Goal: Information Seeking & Learning: Learn about a topic

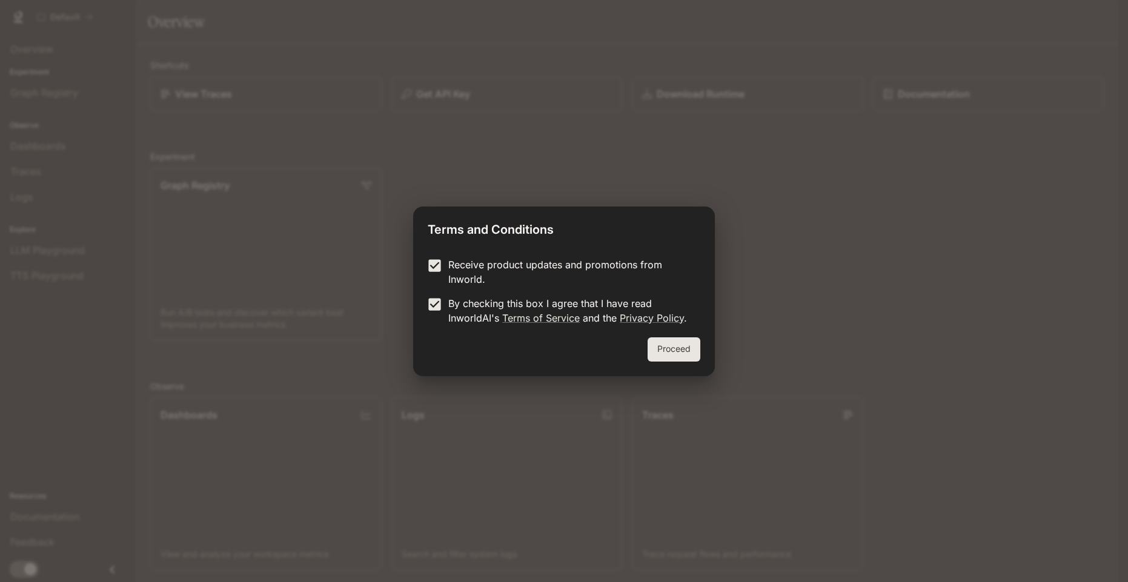
click at [679, 350] on button "Proceed" at bounding box center [674, 349] width 53 height 24
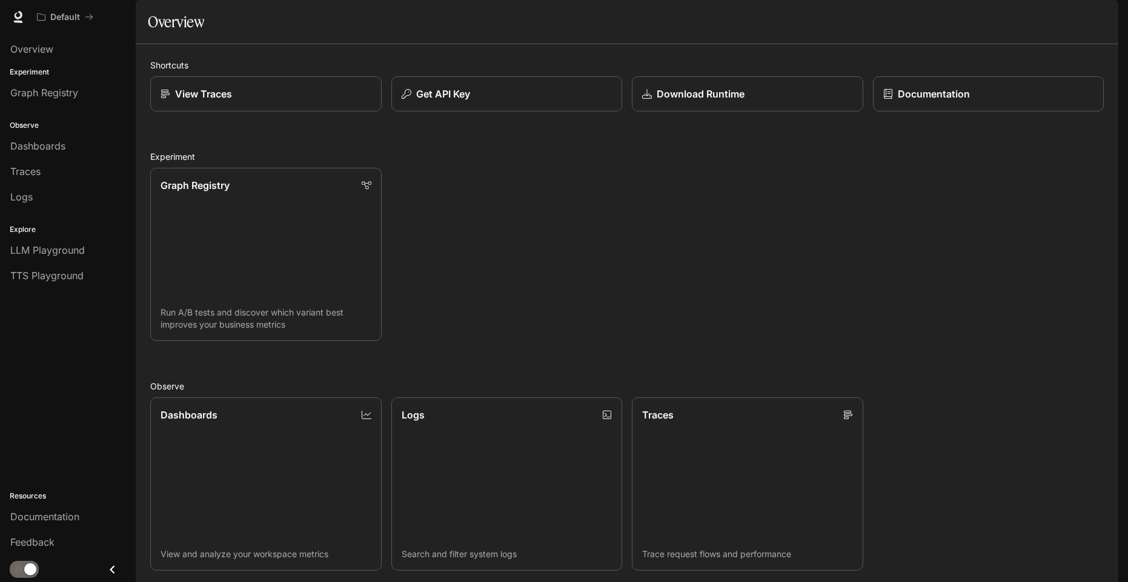
drag, startPoint x: 41, startPoint y: 48, endPoint x: 79, endPoint y: 69, distance: 43.7
click at [41, 48] on span "Overview" at bounding box center [31, 49] width 43 height 15
click at [56, 99] on span "Graph Registry" at bounding box center [44, 92] width 68 height 15
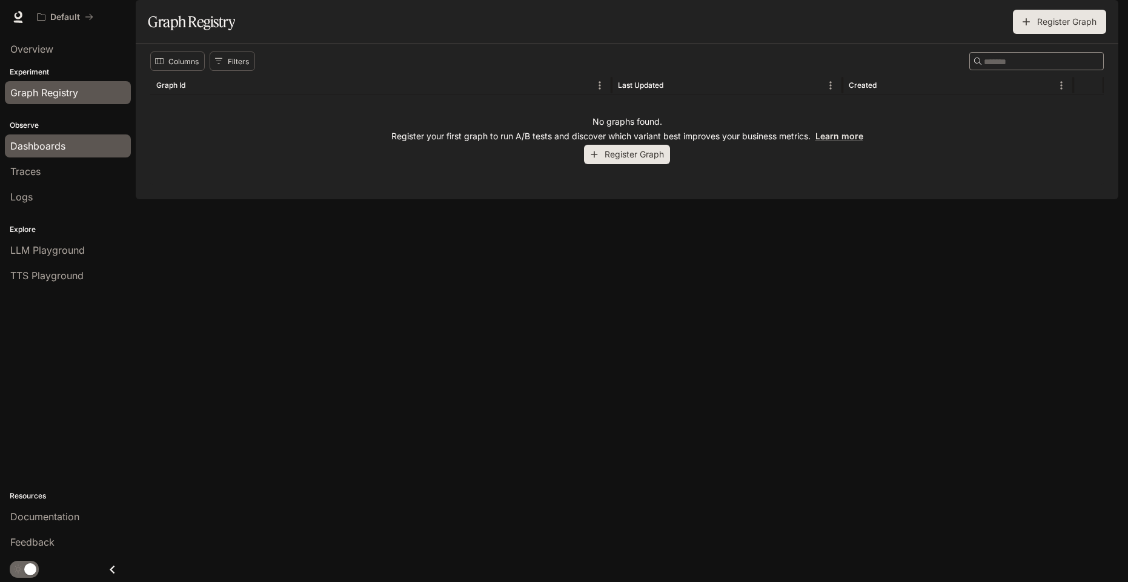
click at [48, 151] on span "Dashboards" at bounding box center [37, 146] width 55 height 15
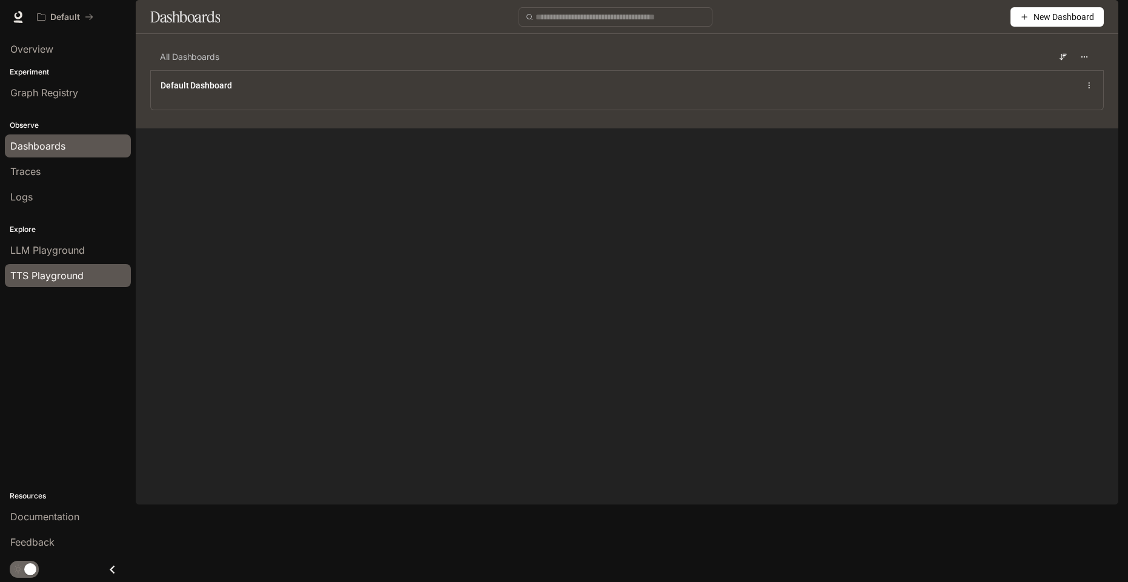
click at [96, 275] on div "TTS Playground" at bounding box center [67, 275] width 115 height 15
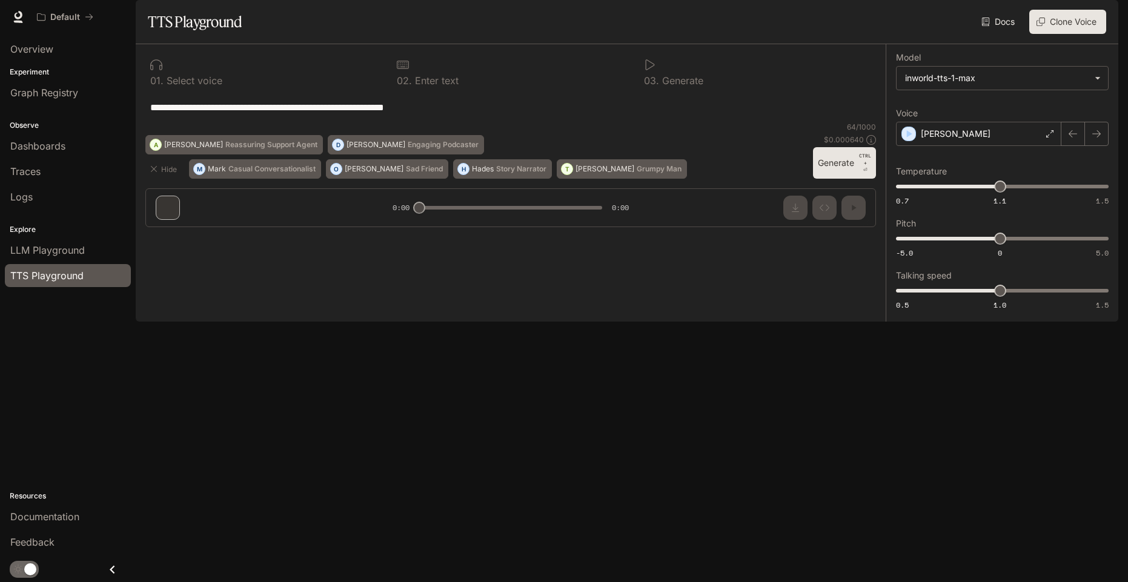
click at [167, 237] on div "**********" at bounding box center [511, 140] width 750 height 193
click at [839, 179] on button "Generate CTRL + ⏎" at bounding box center [844, 163] width 63 height 32
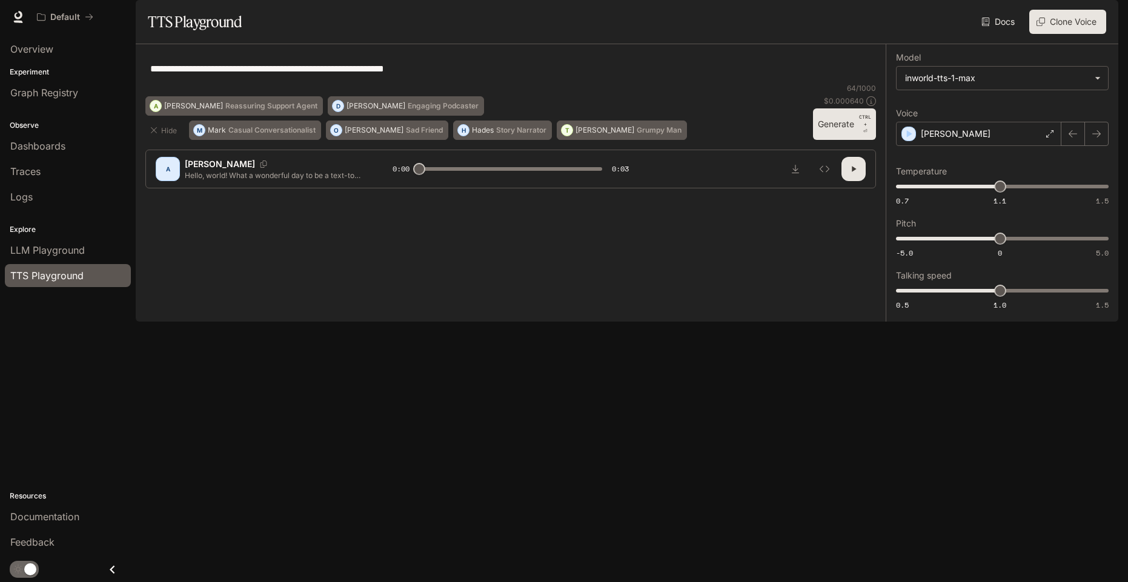
click at [854, 181] on button "button" at bounding box center [854, 169] width 24 height 24
type input "*"
click at [1022, 146] on div "[PERSON_NAME]" at bounding box center [978, 134] width 165 height 24
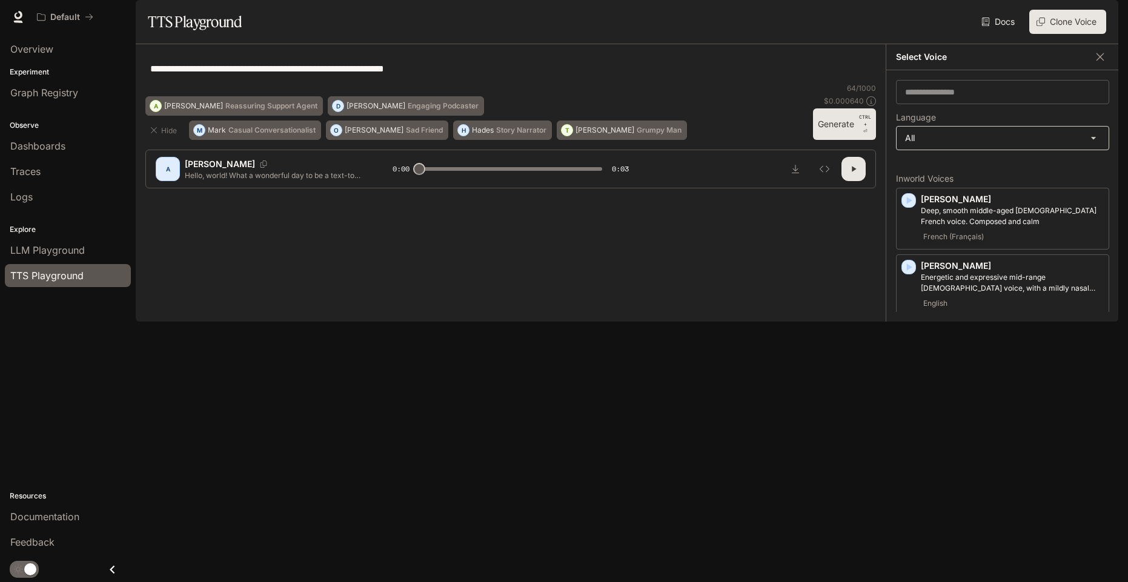
click at [986, 173] on body "**********" at bounding box center [564, 291] width 1128 height 582
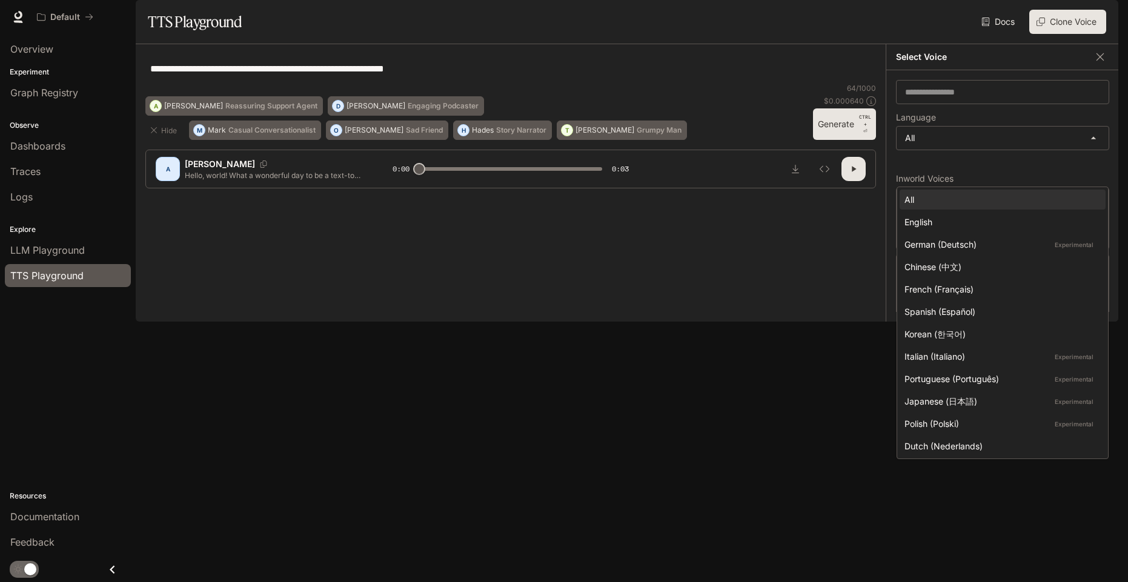
drag, startPoint x: 946, startPoint y: 175, endPoint x: 949, endPoint y: 169, distance: 6.8
click at [946, 178] on div at bounding box center [564, 291] width 1128 height 582
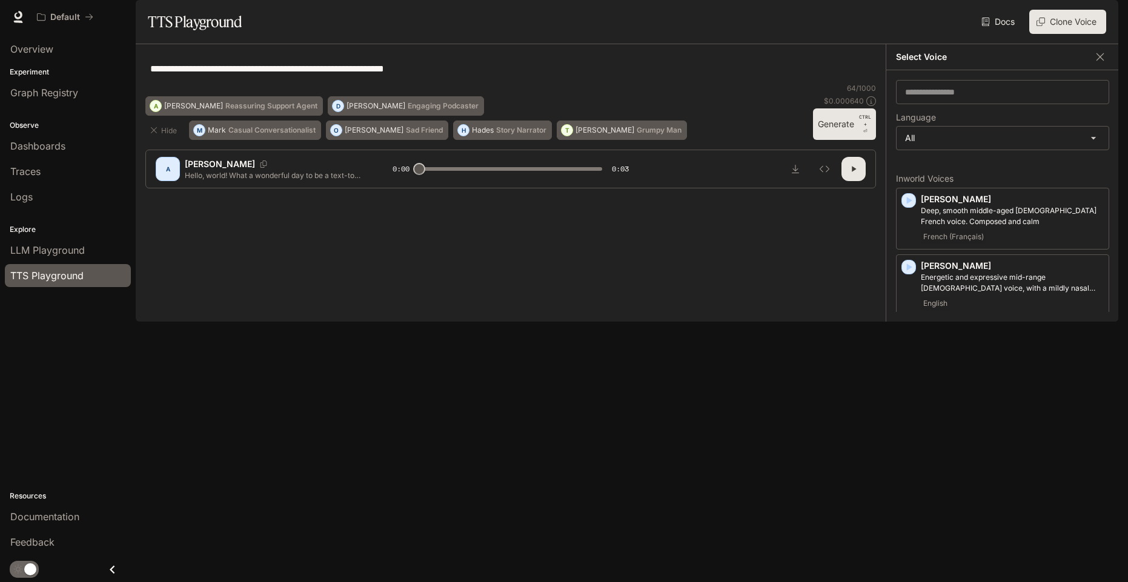
click at [948, 126] on div "All English German (Deutsch) Experimental Chinese (中文) French (Français) Spanis…" at bounding box center [564, 291] width 1128 height 582
click at [963, 104] on div "​" at bounding box center [1002, 92] width 213 height 24
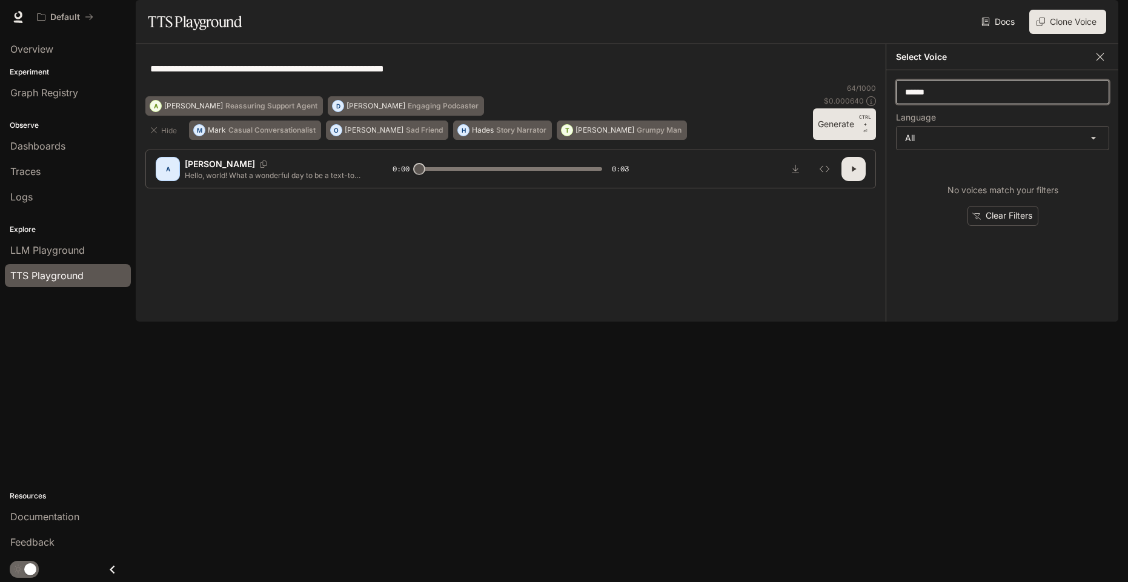
type input "******"
click at [1103, 63] on icon "button" at bounding box center [1100, 57] width 12 height 12
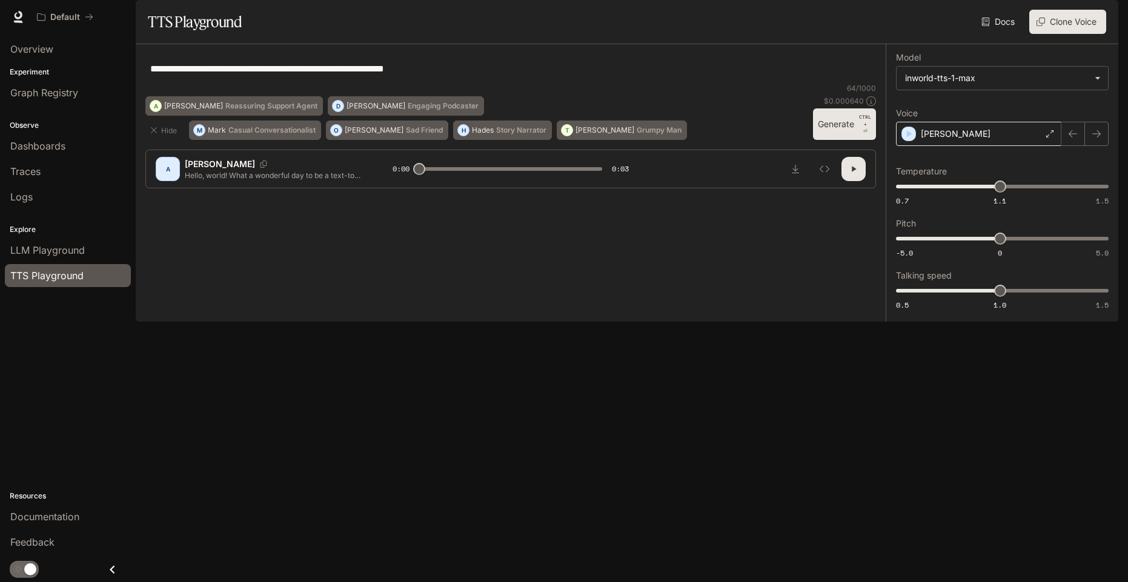
drag, startPoint x: 992, startPoint y: 162, endPoint x: 982, endPoint y: 178, distance: 18.3
click at [992, 146] on div "[PERSON_NAME]" at bounding box center [978, 134] width 165 height 24
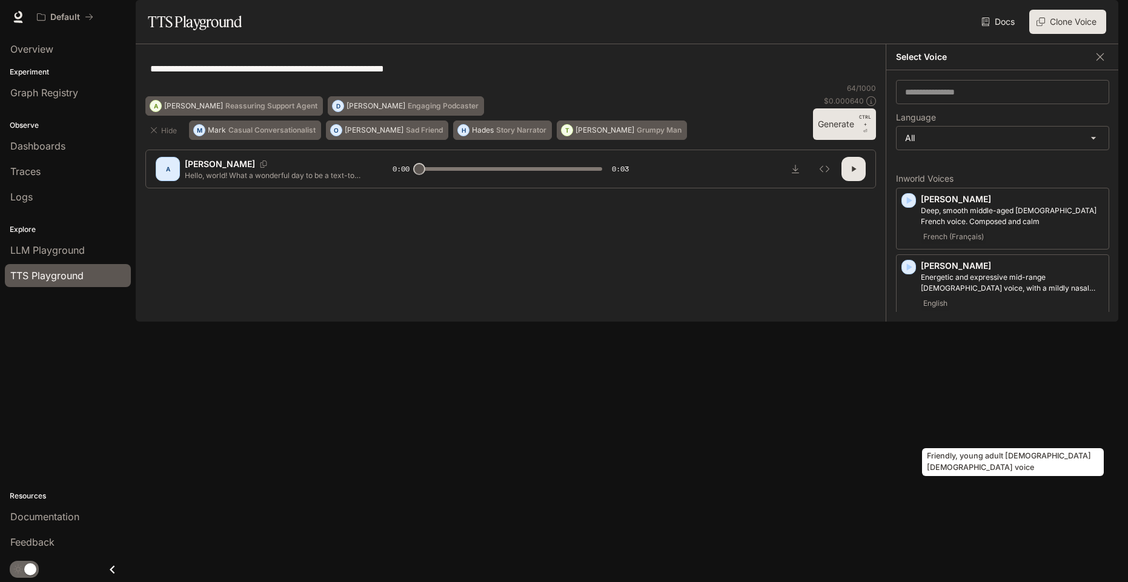
click at [966, 416] on p "Friendly, young adult [DEMOGRAPHIC_DATA] [DEMOGRAPHIC_DATA] voice" at bounding box center [1012, 405] width 183 height 22
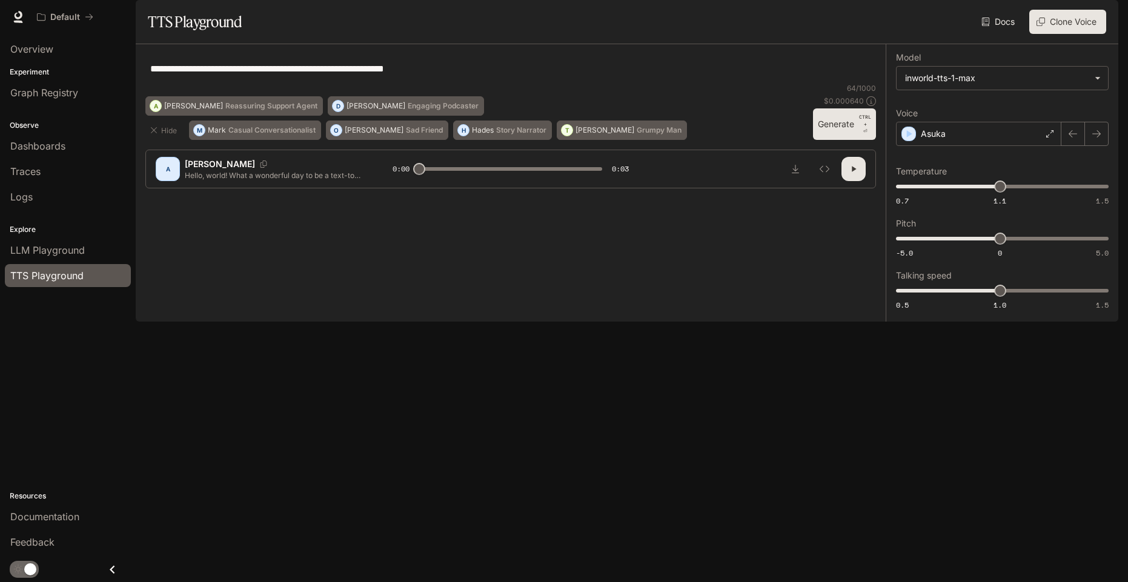
click at [854, 174] on icon "button" at bounding box center [854, 169] width 10 height 10
click at [842, 140] on button "Generate CTRL + ⏎" at bounding box center [844, 124] width 63 height 32
click at [868, 135] on p "CTRL + ⏎" at bounding box center [865, 124] width 12 height 22
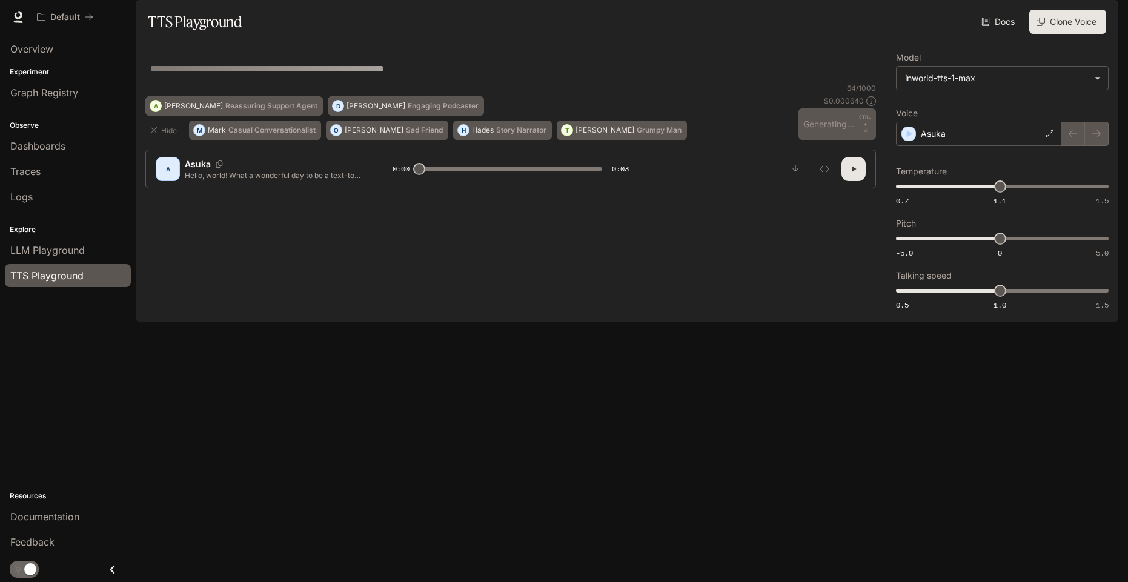
click at [869, 140] on div "64 / 1000 $ 0.000640 Generating... CTRL + ⏎" at bounding box center [838, 111] width 78 height 57
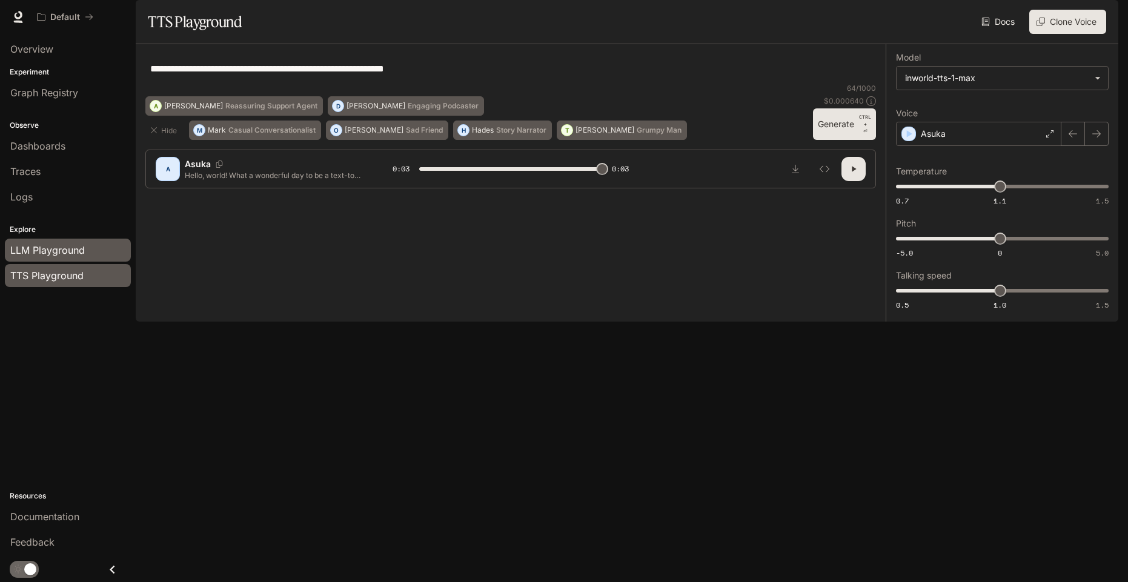
type input "*"
click at [61, 258] on link "LLM Playground" at bounding box center [68, 250] width 126 height 23
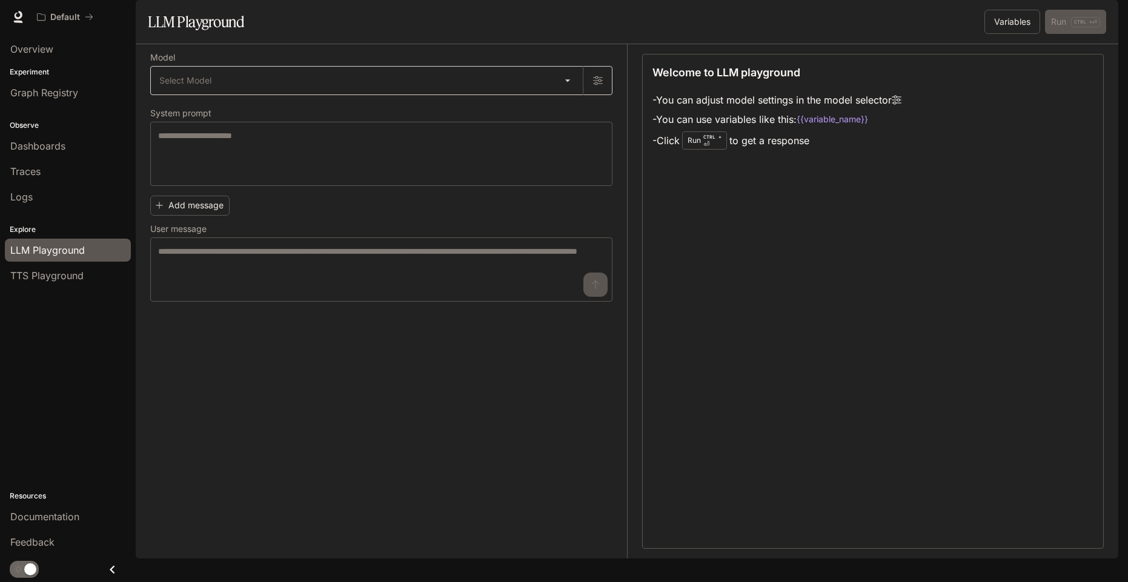
click at [219, 118] on body "Skip to main content Default Documentation Documentation Portal Overview Experi…" at bounding box center [564, 291] width 1128 height 582
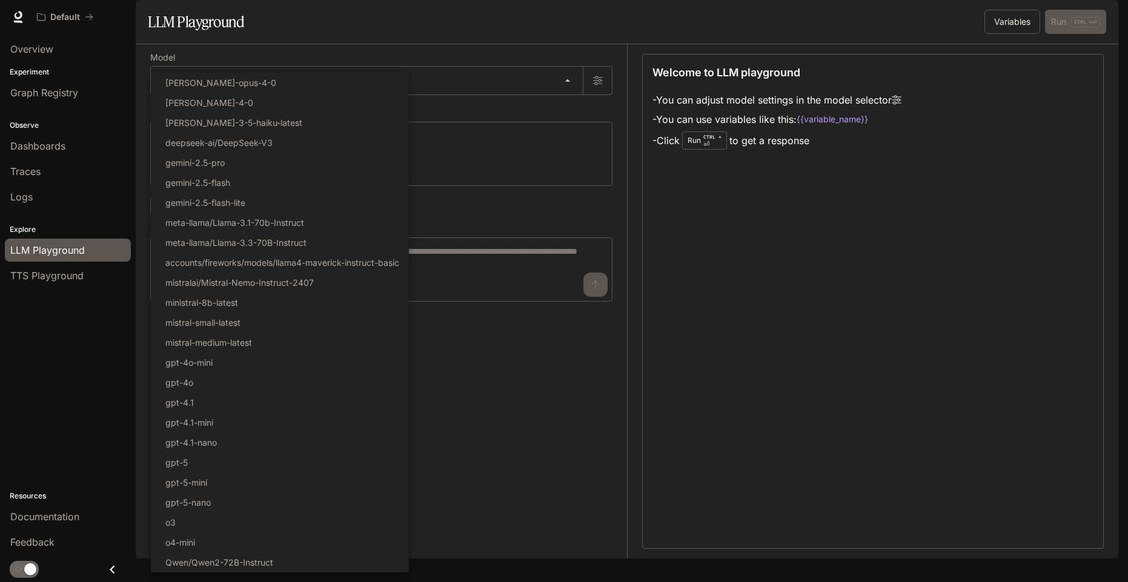
click at [547, 460] on div at bounding box center [564, 291] width 1128 height 582
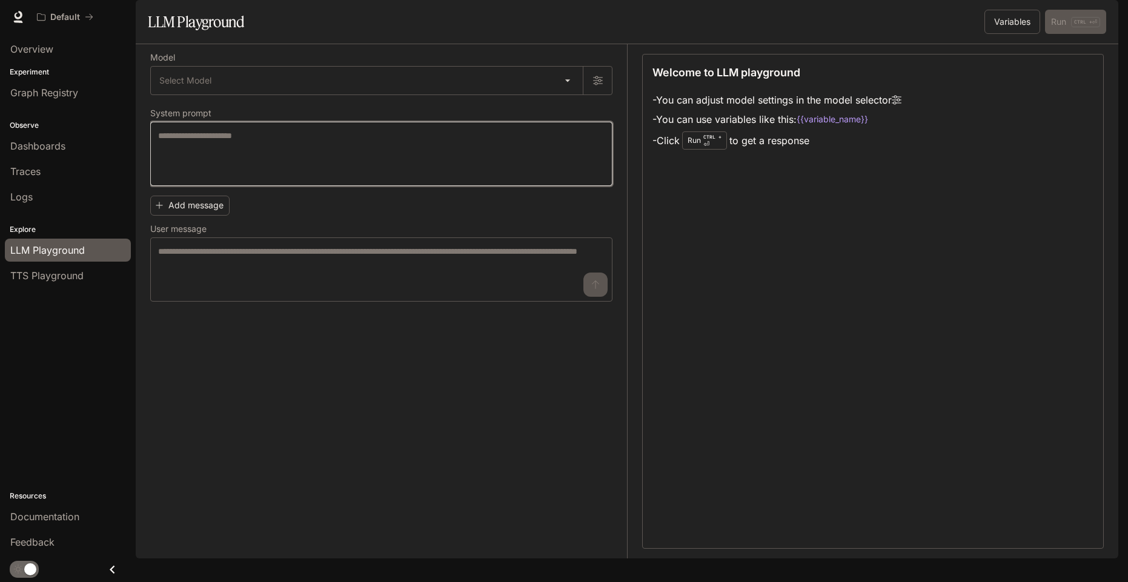
click at [261, 178] on textarea at bounding box center [381, 154] width 447 height 48
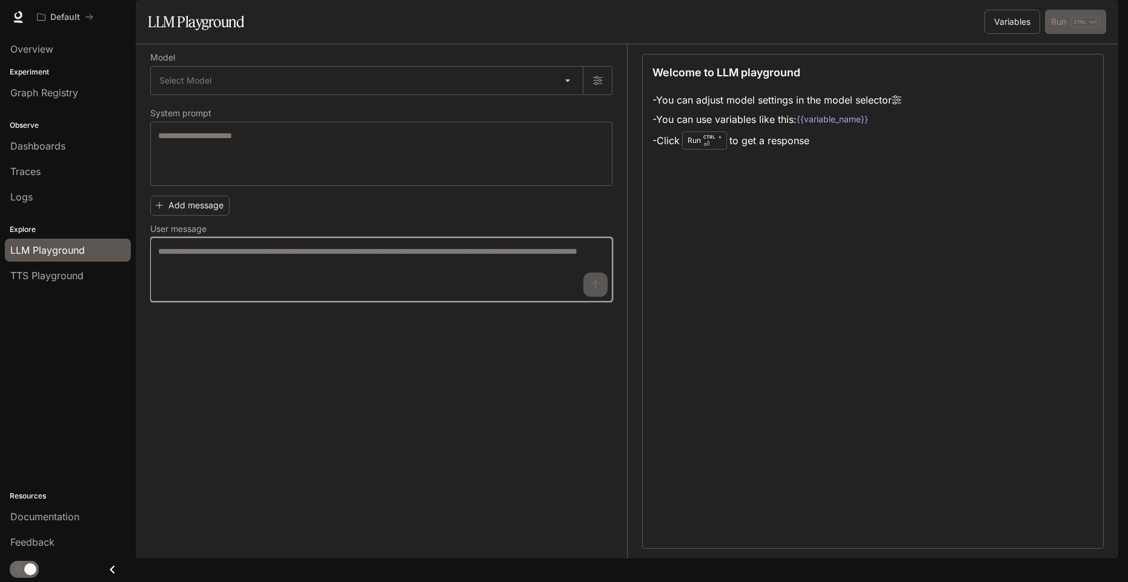
click at [228, 285] on textarea at bounding box center [381, 269] width 447 height 48
click at [350, 100] on body "Skip to main content Default Documentation Documentation Portal Overview Experi…" at bounding box center [564, 291] width 1128 height 582
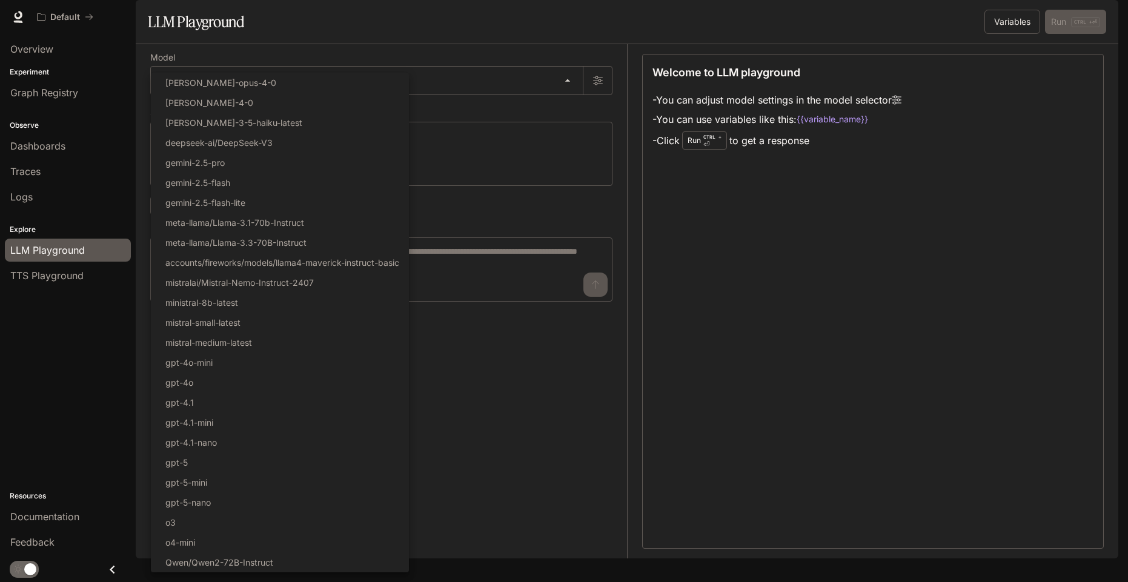
click at [520, 497] on div at bounding box center [564, 291] width 1128 height 582
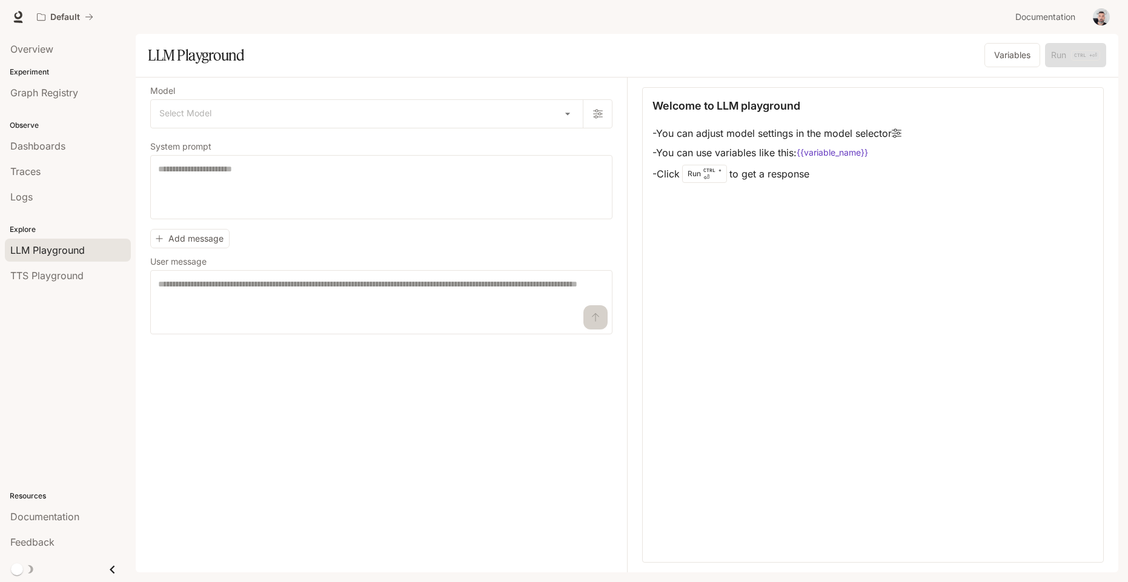
click at [41, 167] on span "Traces" at bounding box center [25, 171] width 30 height 15
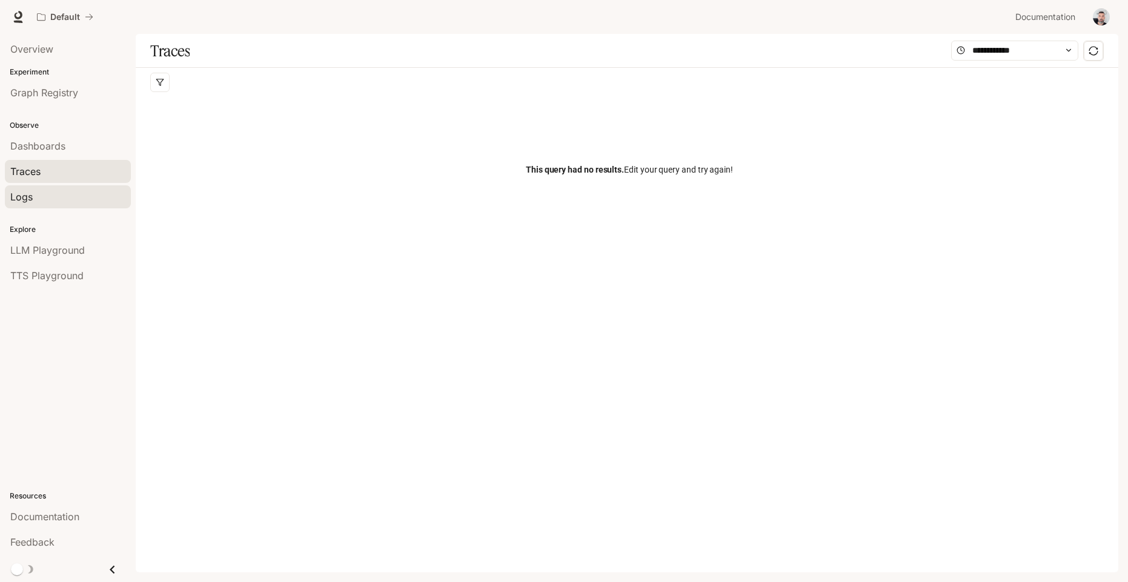
click at [11, 207] on link "Logs" at bounding box center [68, 196] width 126 height 23
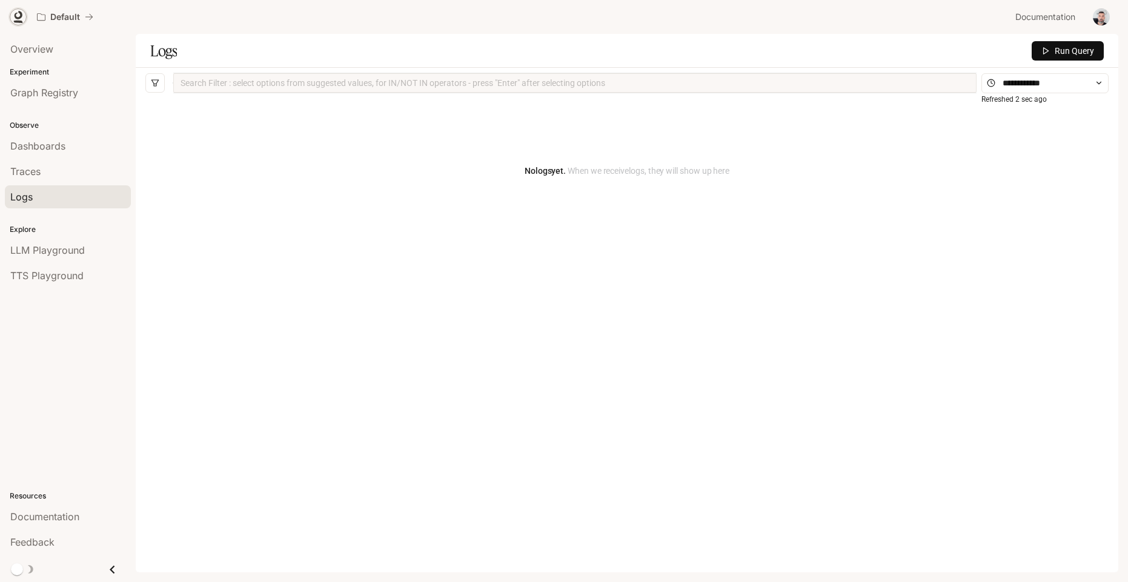
click at [16, 16] on icon at bounding box center [19, 15] width 8 height 8
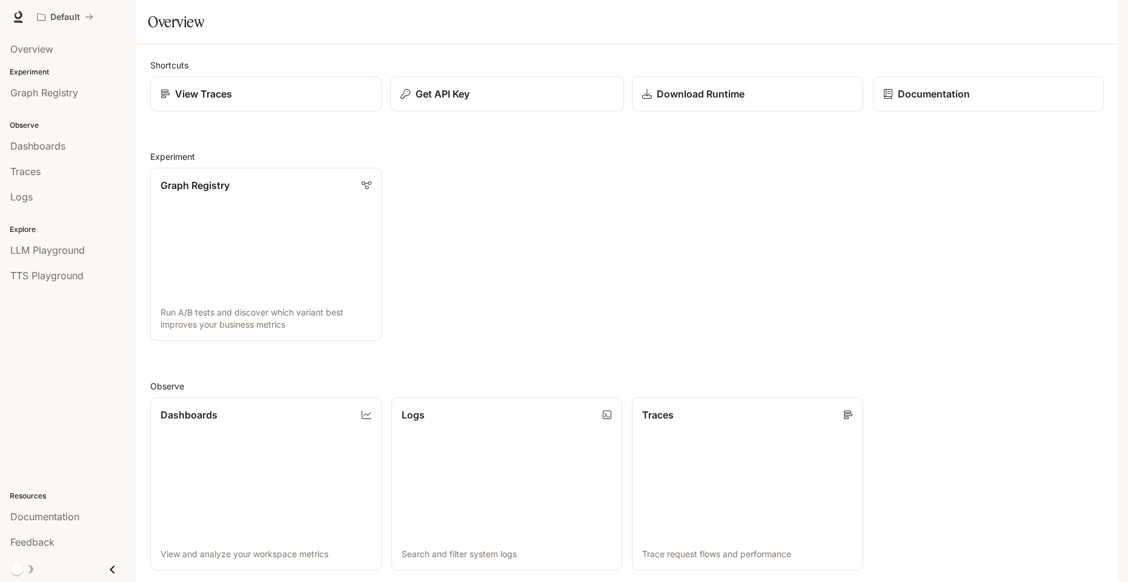
click at [519, 101] on div "Get API Key" at bounding box center [507, 94] width 213 height 15
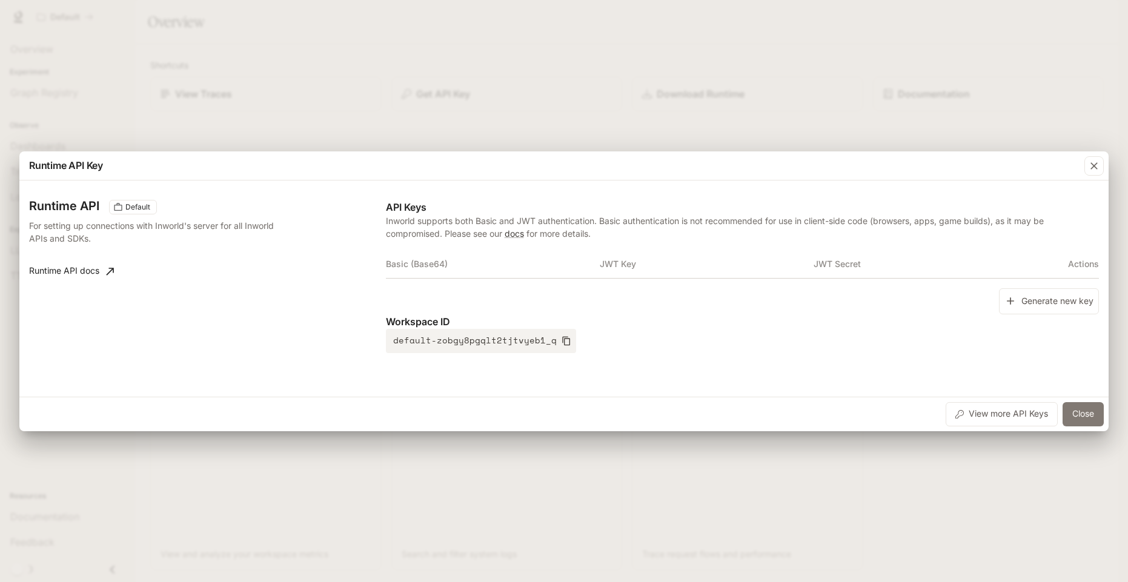
click at [1082, 416] on button "Close" at bounding box center [1083, 414] width 41 height 24
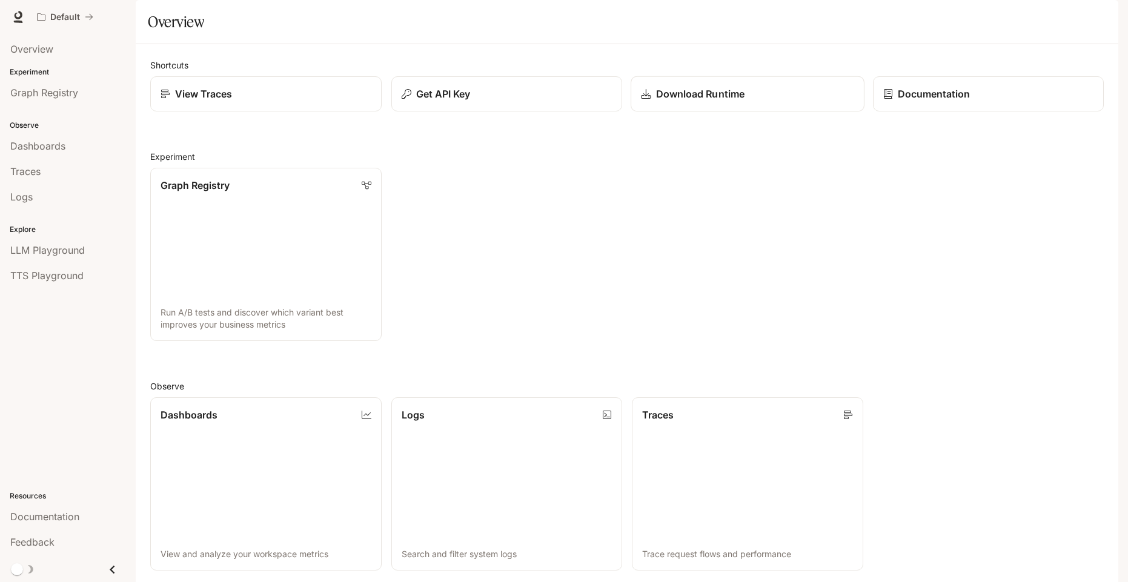
click at [712, 112] on link "Download Runtime" at bounding box center [747, 94] width 233 height 36
click at [75, 90] on span "Graph Registry" at bounding box center [44, 92] width 68 height 15
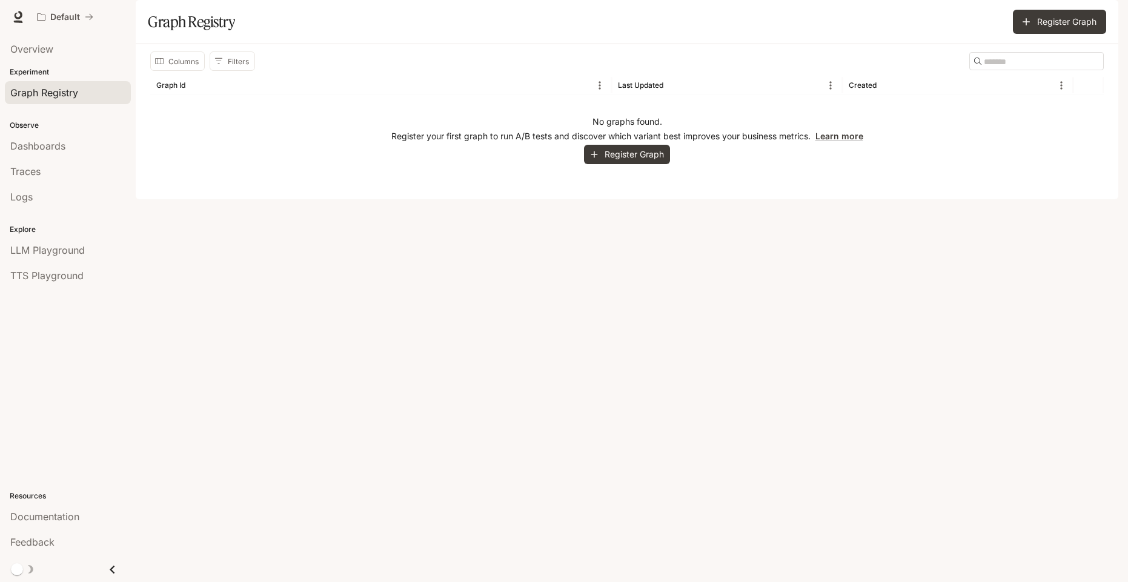
click at [475, 142] on p "Register your first graph to run A/B tests and discover which variant best impr…" at bounding box center [627, 136] width 472 height 12
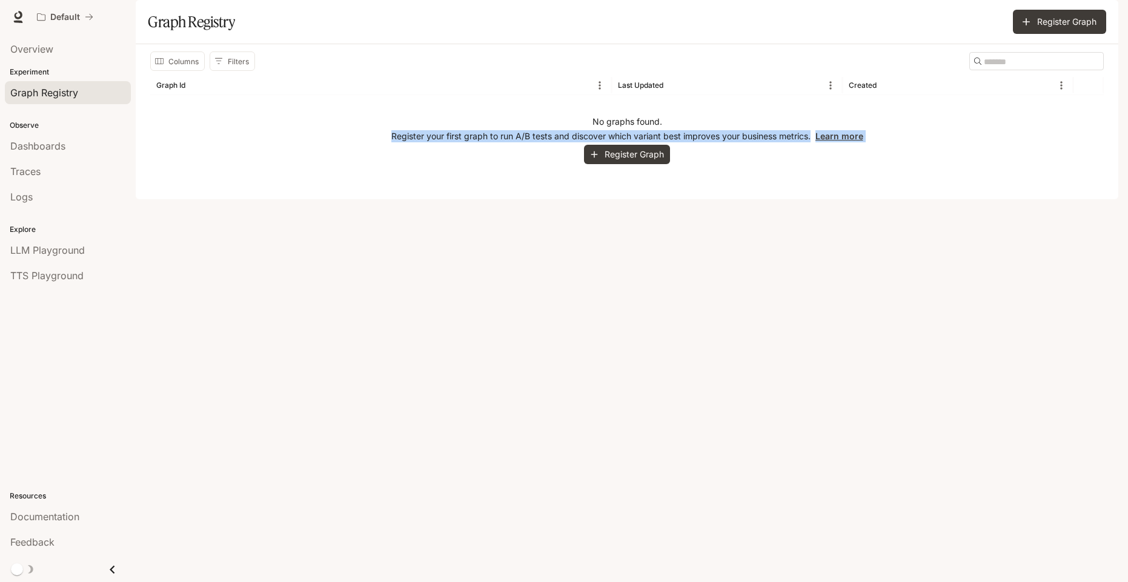
click at [475, 142] on p "Register your first graph to run A/B tests and discover which variant best impr…" at bounding box center [627, 136] width 472 height 12
click at [467, 147] on div at bounding box center [467, 147] width 0 height 0
click at [90, 516] on div "Documentation" at bounding box center [67, 517] width 115 height 15
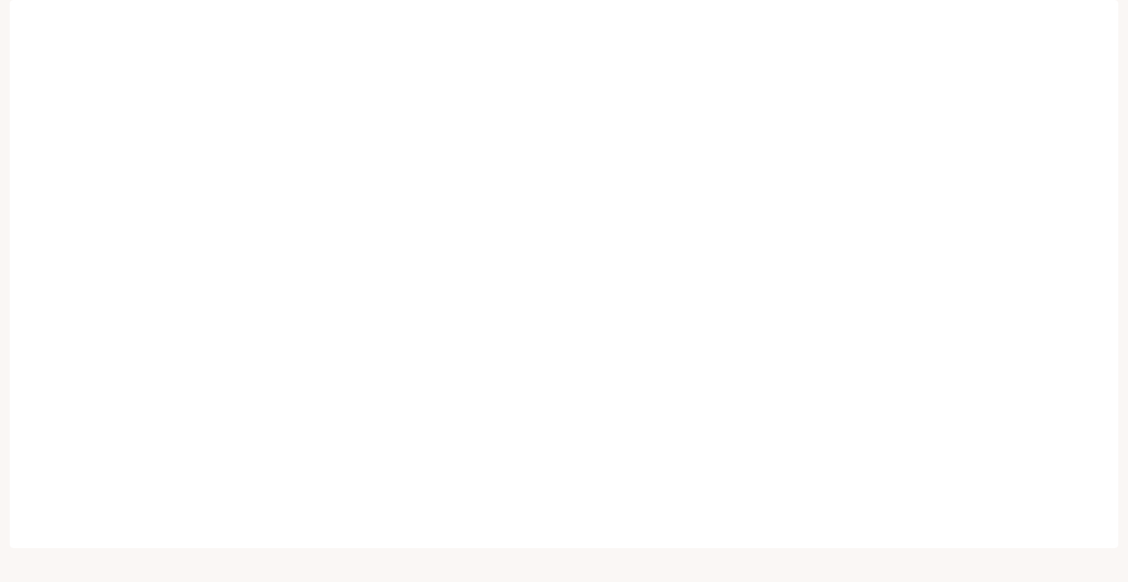
drag, startPoint x: 1125, startPoint y: 181, endPoint x: 1120, endPoint y: 224, distance: 43.3
click at [1120, 224] on div "Skip to main content Portal Overview Experiment Graph Registry Observe Dashboar…" at bounding box center [564, 291] width 1128 height 582
